Goal: Book appointment/travel/reservation

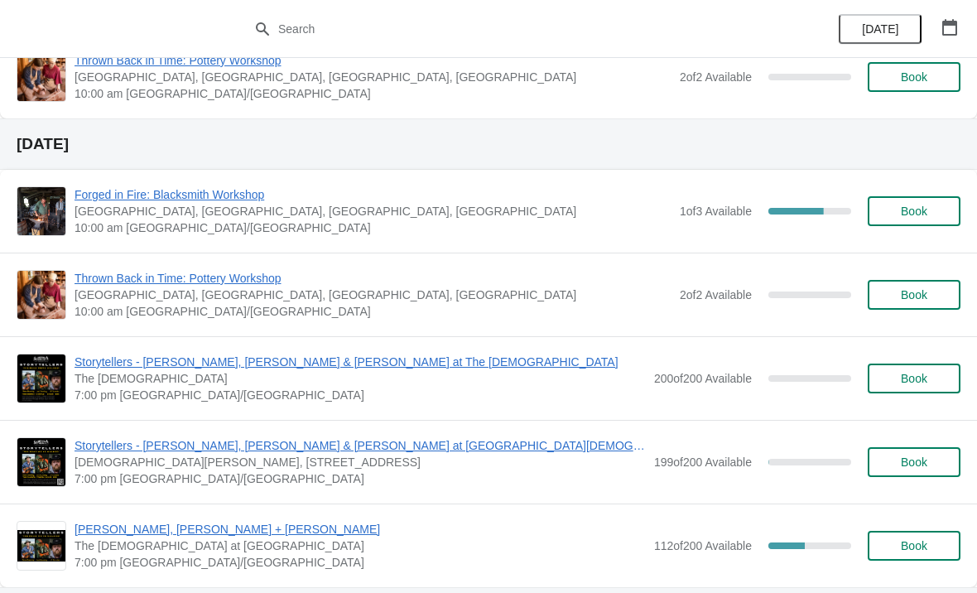
scroll to position [206, 0]
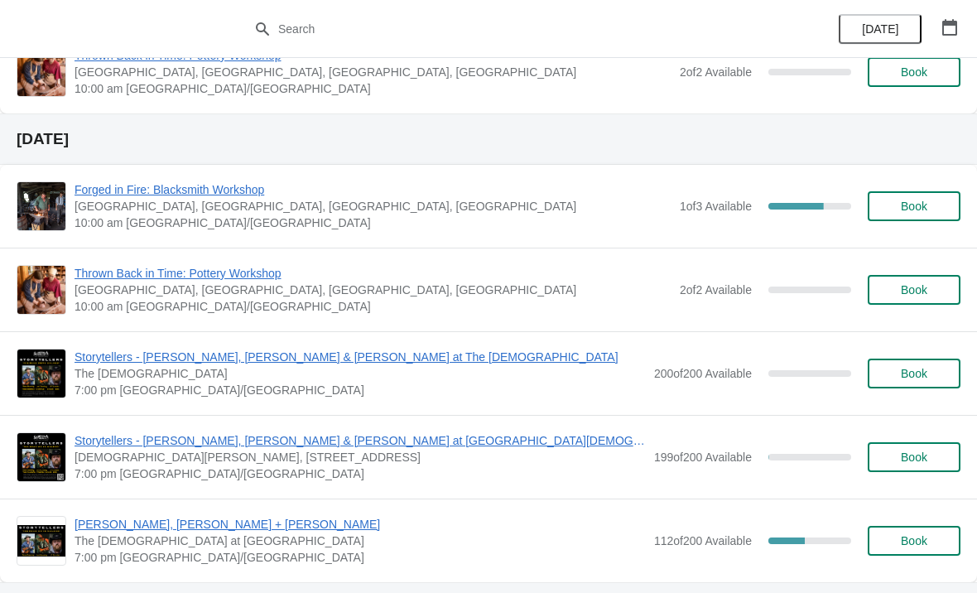
click at [234, 195] on span "Forged in Fire: Blacksmith Workshop" at bounding box center [373, 189] width 597 height 17
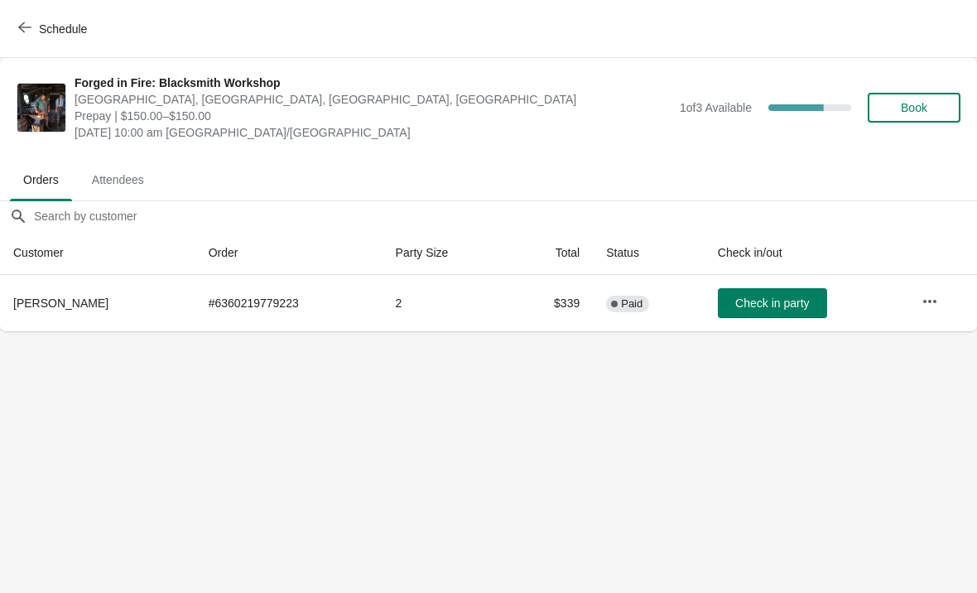
click at [30, 23] on icon "button" at bounding box center [24, 27] width 13 height 13
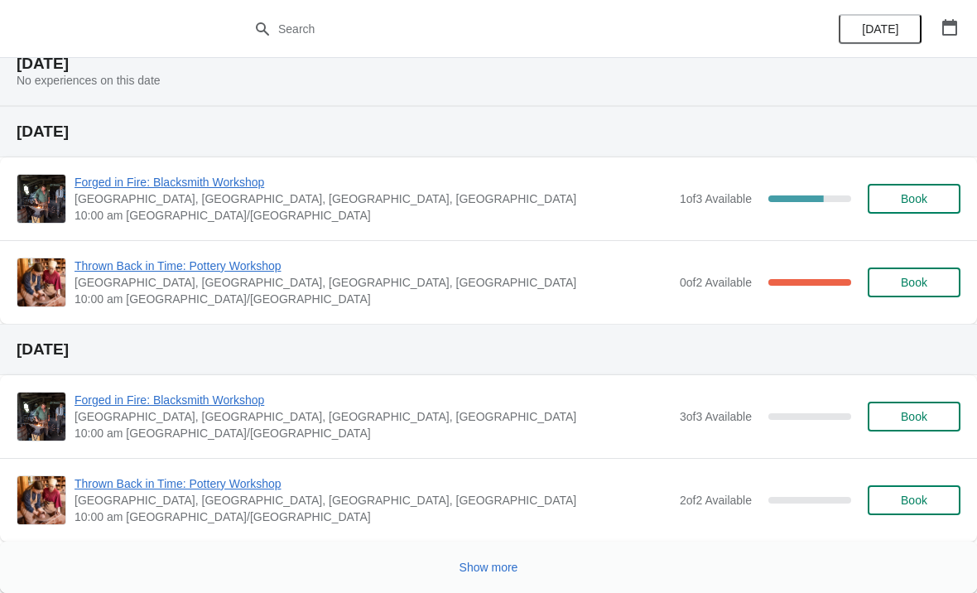
scroll to position [1254, 0]
click at [176, 200] on span "[GEOGRAPHIC_DATA], [GEOGRAPHIC_DATA], [GEOGRAPHIC_DATA], [GEOGRAPHIC_DATA]" at bounding box center [373, 198] width 597 height 17
click at [178, 202] on span "[GEOGRAPHIC_DATA], [GEOGRAPHIC_DATA], [GEOGRAPHIC_DATA], [GEOGRAPHIC_DATA]" at bounding box center [373, 198] width 597 height 17
click at [234, 189] on span "Forged in Fire: Blacksmith Workshop" at bounding box center [373, 182] width 597 height 17
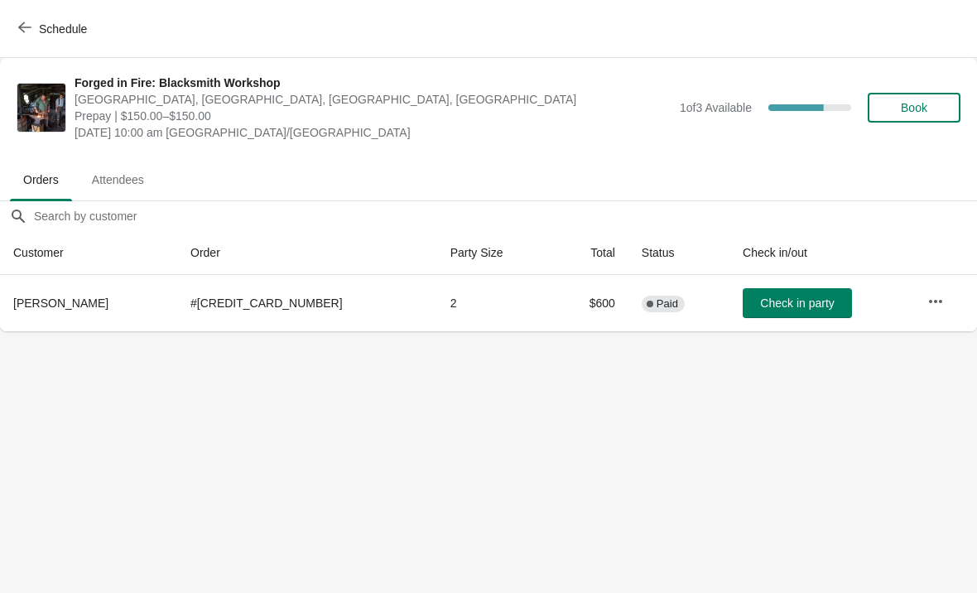
click at [12, 22] on button "Schedule" at bounding box center [54, 29] width 92 height 30
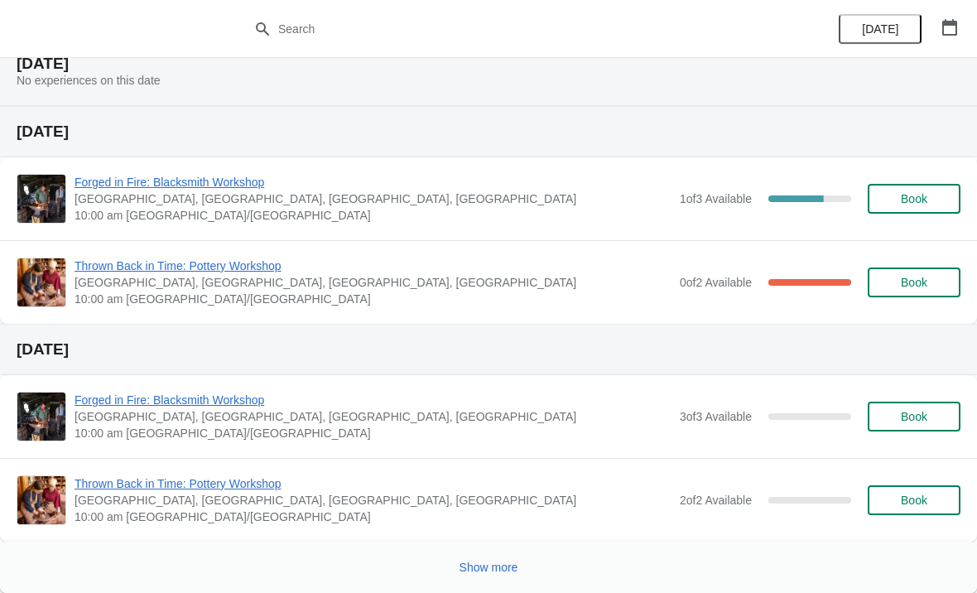
scroll to position [1254, 0]
click at [204, 267] on span "Thrown Back in Time: Pottery Workshop" at bounding box center [373, 266] width 597 height 17
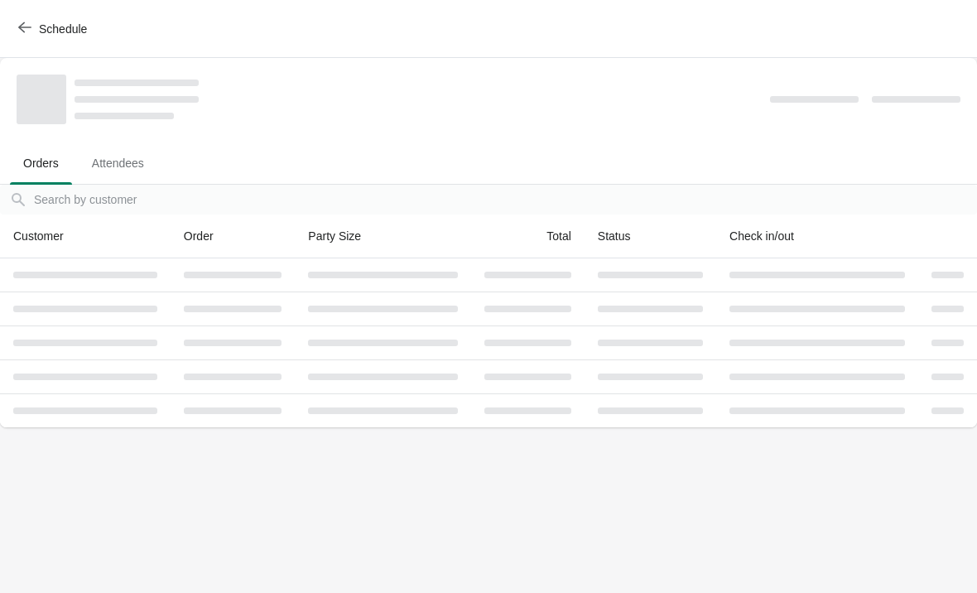
scroll to position [0, 0]
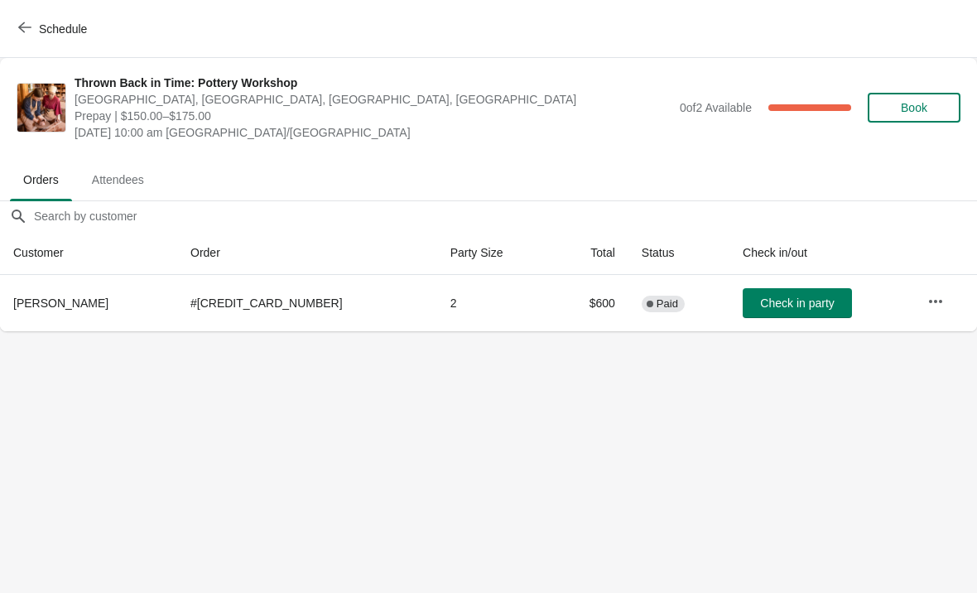
click at [24, 27] on icon "button" at bounding box center [24, 27] width 13 height 13
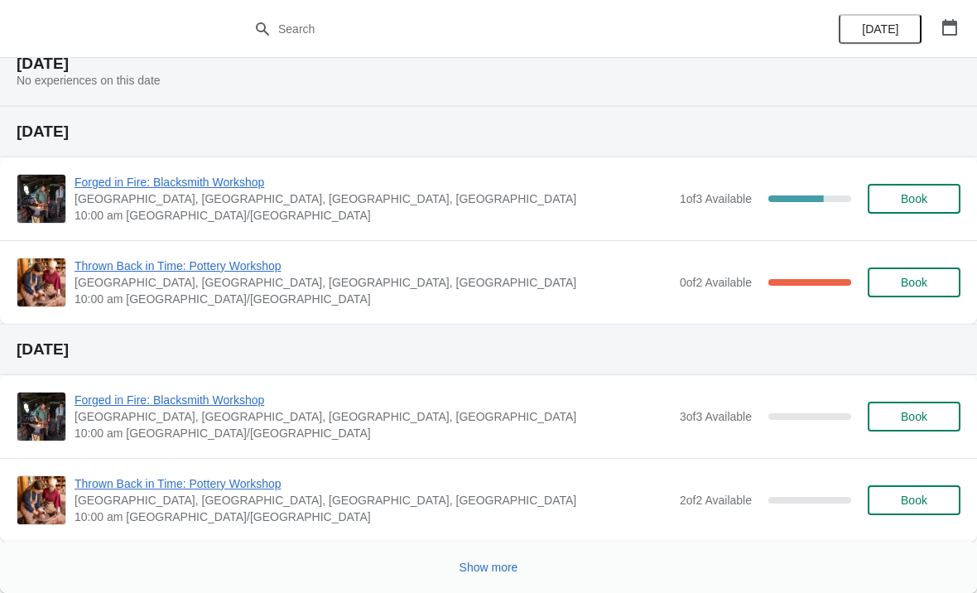
scroll to position [1254, 0]
click at [493, 557] on button "Show more" at bounding box center [489, 567] width 72 height 30
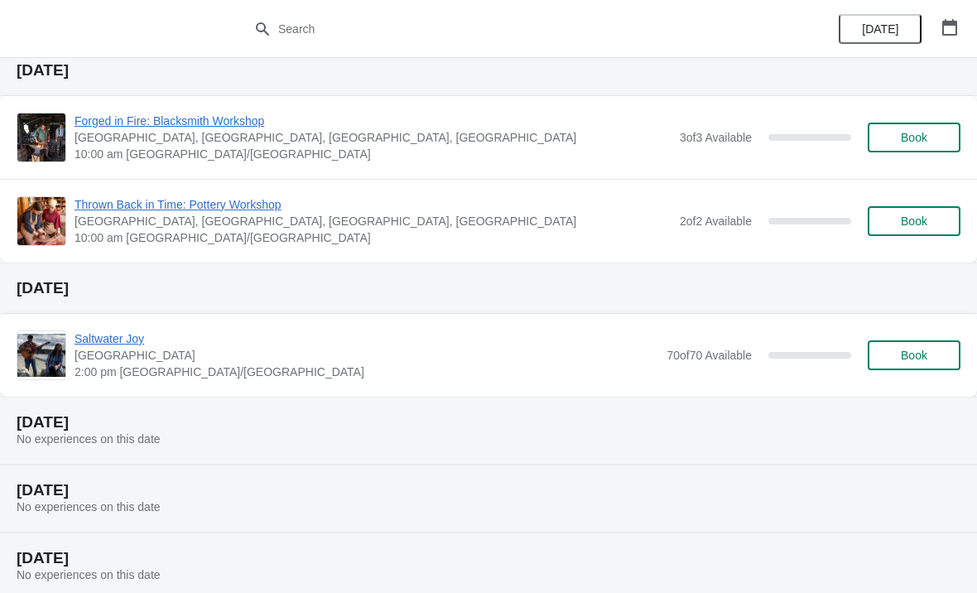
scroll to position [1977, 0]
